Goal: Information Seeking & Learning: Learn about a topic

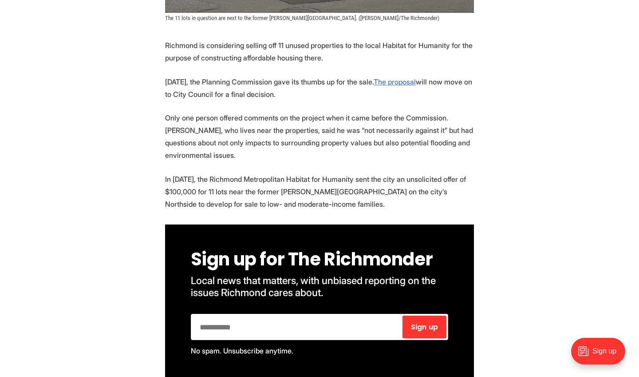
scroll to position [425, 0]
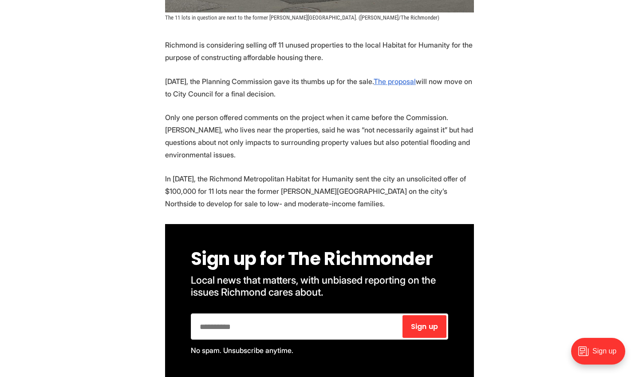
click at [206, 178] on p "In [DATE], the Richmond Metropolitan Habitat for Humanity sent the city an unso…" at bounding box center [319, 190] width 309 height 37
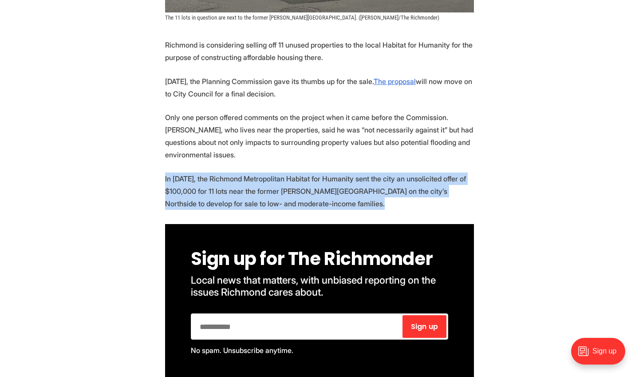
click at [206, 178] on p "In [DATE], the Richmond Metropolitan Habitat for Humanity sent the city an unso…" at bounding box center [319, 190] width 309 height 37
click at [205, 177] on p "In [DATE], the Richmond Metropolitan Habitat for Humanity sent the city an unso…" at bounding box center [319, 190] width 309 height 37
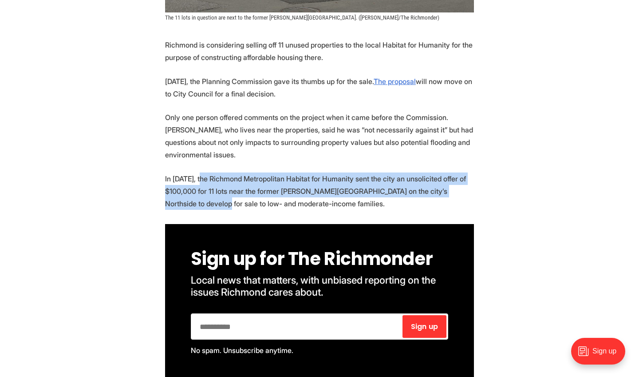
drag, startPoint x: 207, startPoint y: 180, endPoint x: 203, endPoint y: 154, distance: 26.5
click at [203, 172] on p "In [DATE], the Richmond Metropolitan Habitat for Humanity sent the city an unso…" at bounding box center [319, 190] width 309 height 37
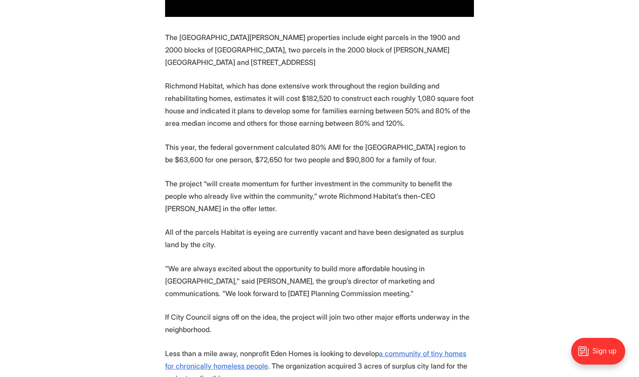
scroll to position [790, 0]
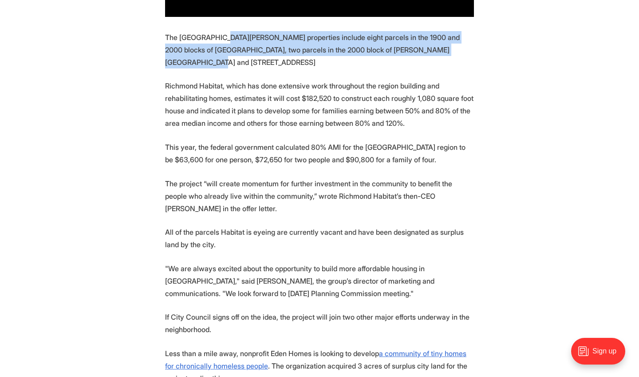
drag, startPoint x: 226, startPoint y: 52, endPoint x: 224, endPoint y: 15, distance: 36.5
click at [224, 15] on section "Richmond is considering selling off 11 unused properties to the local Habitat f…" at bounding box center [319, 142] width 639 height 936
click at [224, 31] on p "The [GEOGRAPHIC_DATA][PERSON_NAME] properties include eight parcels in the 1900…" at bounding box center [319, 49] width 309 height 37
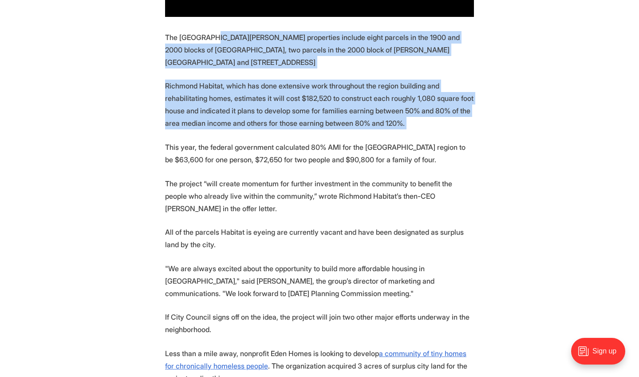
drag, startPoint x: 224, startPoint y: 15, endPoint x: 245, endPoint y: 111, distance: 97.7
click at [245, 111] on section "Richmond is considering selling off 11 unused properties to the local Habitat f…" at bounding box center [319, 142] width 639 height 936
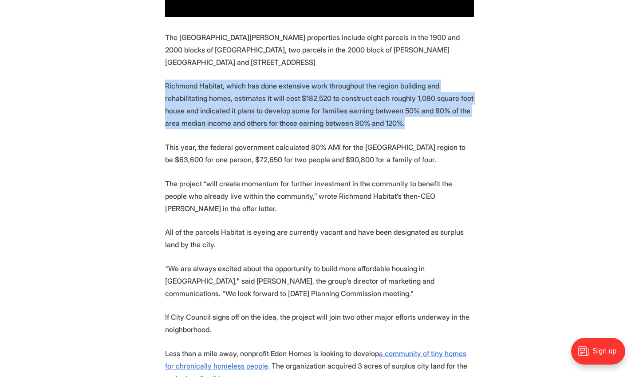
drag, startPoint x: 245, startPoint y: 111, endPoint x: 231, endPoint y: 59, distance: 53.9
click at [231, 59] on section "Richmond is considering selling off 11 unused properties to the local Habitat f…" at bounding box center [319, 142] width 639 height 936
drag, startPoint x: 231, startPoint y: 59, endPoint x: 252, endPoint y: 115, distance: 60.1
click at [252, 115] on section "Richmond is considering selling off 11 unused properties to the local Habitat f…" at bounding box center [319, 142] width 639 height 936
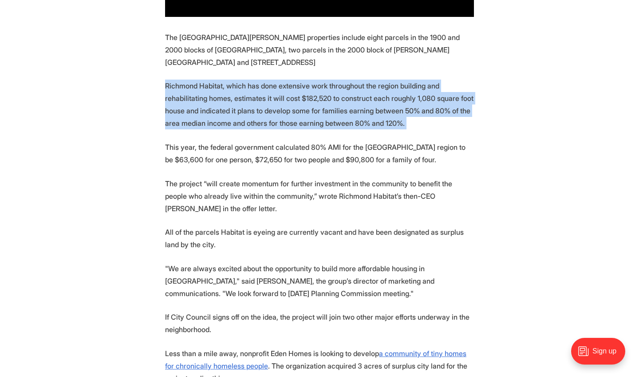
click at [252, 115] on section "Richmond is considering selling off 11 unused properties to the local Habitat f…" at bounding box center [319, 142] width 639 height 936
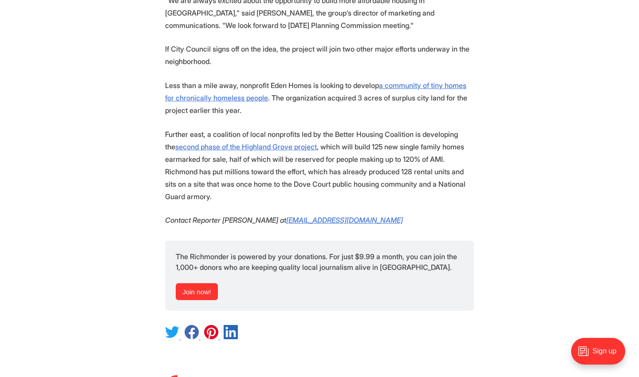
scroll to position [1062, 0]
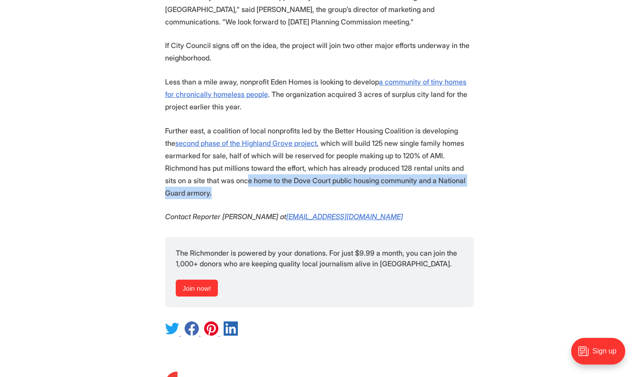
drag, startPoint x: 291, startPoint y: 177, endPoint x: 286, endPoint y: 162, distance: 16.3
click at [286, 162] on p "Further east, a coalition of local nonprofits led by the Better Housing Coaliti…" at bounding box center [319, 161] width 309 height 75
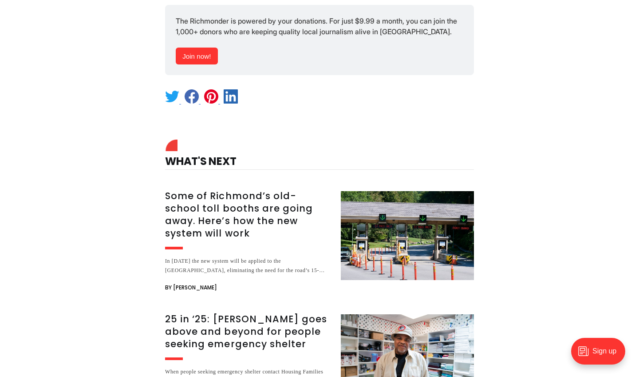
scroll to position [1304, 0]
